Goal: Entertainment & Leisure: Browse casually

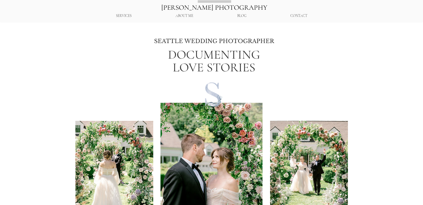
click at [237, 18] on p "BLOG" at bounding box center [241, 16] width 15 height 10
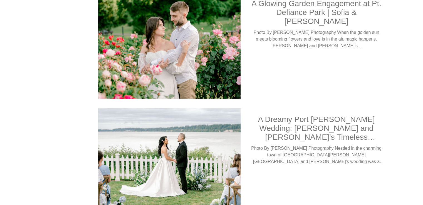
scroll to position [786, 0]
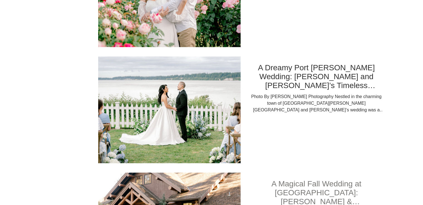
click at [277, 82] on h2 "A Dreamy Port [PERSON_NAME] Wedding: [PERSON_NAME] and [PERSON_NAME]’s Timeless…" at bounding box center [316, 76] width 132 height 27
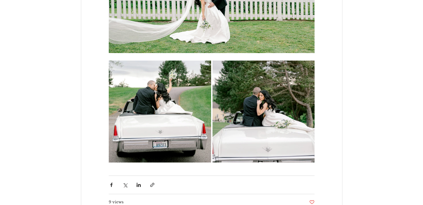
scroll to position [2134, 0]
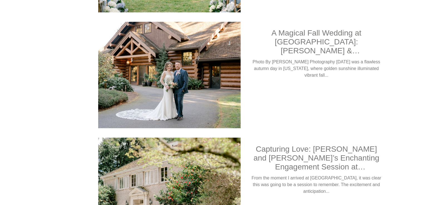
scroll to position [934, 0]
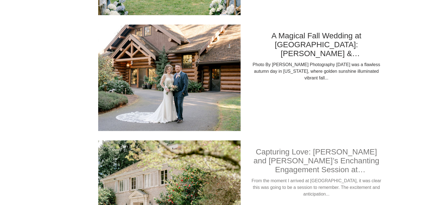
click at [339, 43] on h2 "A Magical Fall Wedding at Crystal Lake Lodge: Tiffany & Danny" at bounding box center [316, 44] width 132 height 27
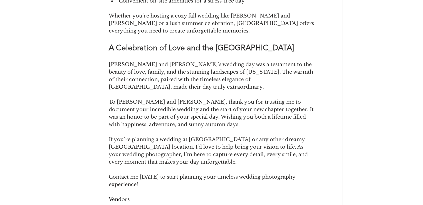
drag, startPoint x: 426, startPoint y: 85, endPoint x: 426, endPoint y: 131, distance: 45.6
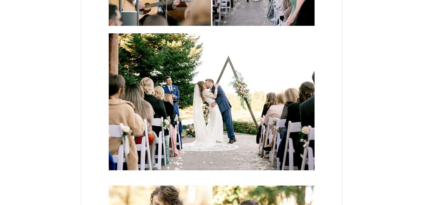
scroll to position [1885, 0]
